Goal: Task Accomplishment & Management: Manage account settings

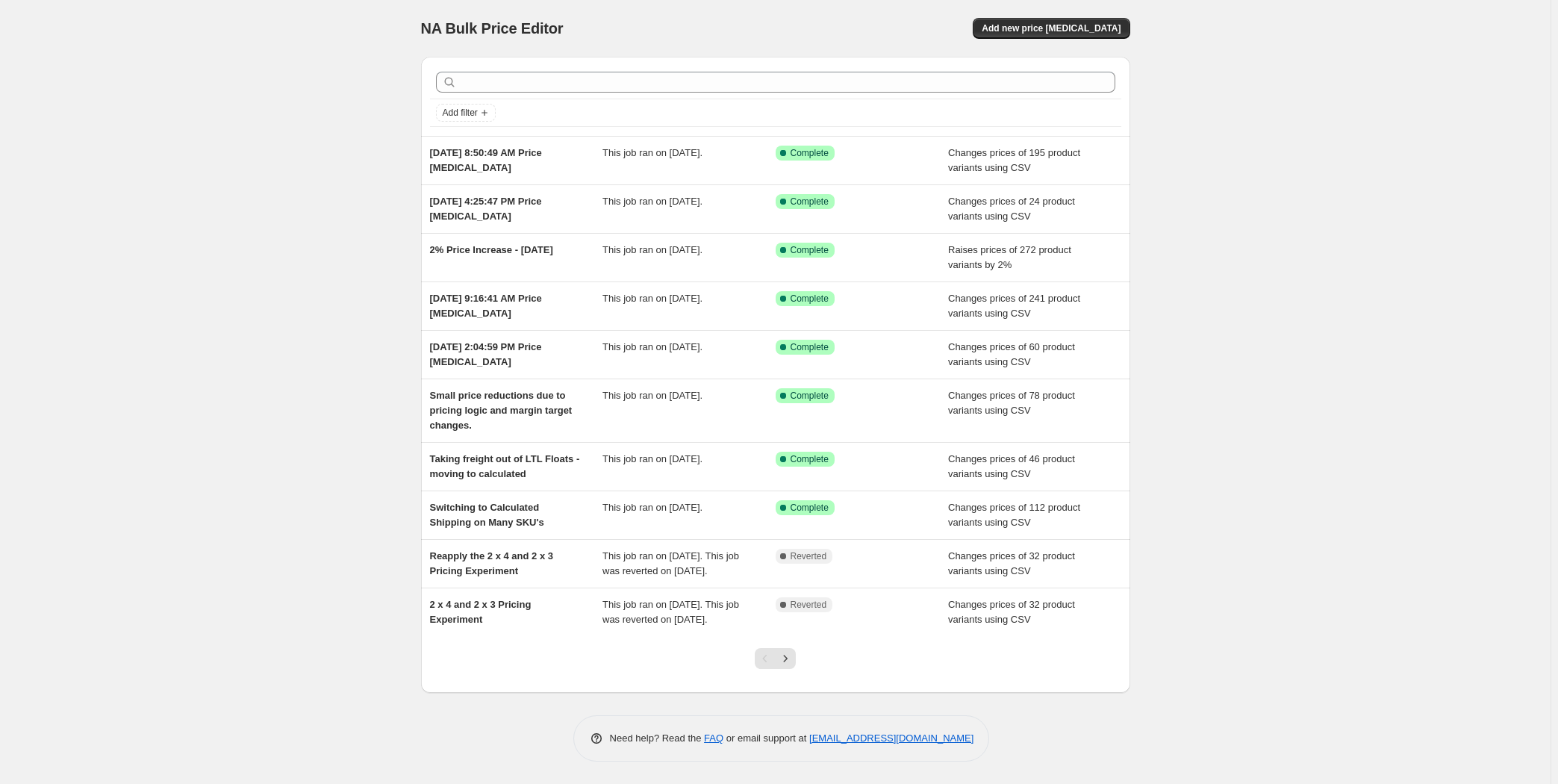
click at [231, 179] on div "NA Bulk Price Editor. This page is ready NA Bulk Price Editor Add new price [ME…" at bounding box center [776, 392] width 1551 height 784
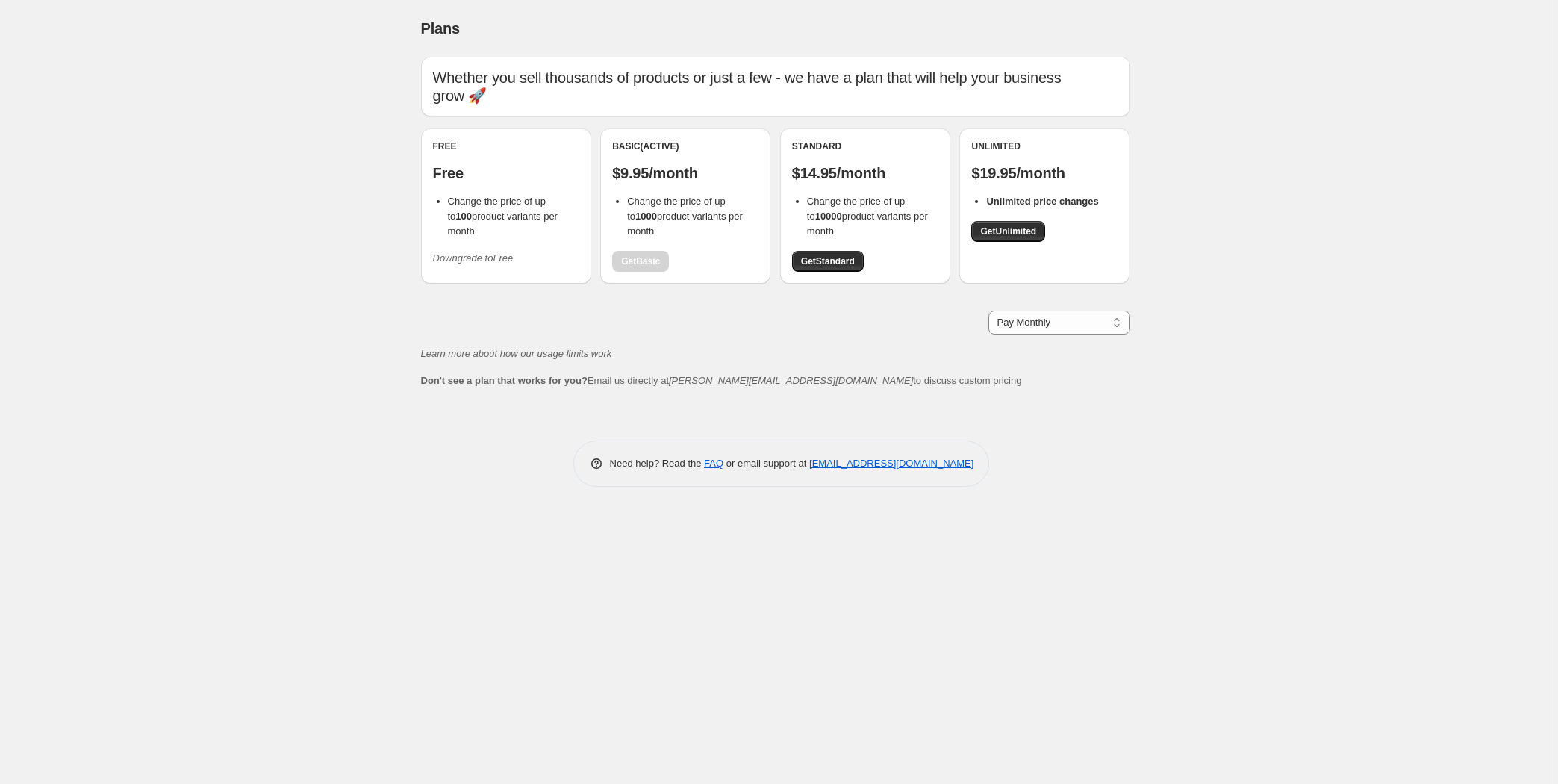
drag, startPoint x: 297, startPoint y: 204, endPoint x: 307, endPoint y: 202, distance: 10.2
click at [301, 203] on div "Plans. This page is ready Plans Whether you sell thousands of products or just …" at bounding box center [776, 392] width 1551 height 784
click at [511, 164] on p "Free" at bounding box center [506, 173] width 146 height 18
click at [530, 230] on div "Free Free Change the price of up to 100 product variants per month Downgrade to…" at bounding box center [506, 204] width 146 height 130
click at [634, 260] on div "Basic (Active) $9.95/month Change the price of up to 1000 product variants per …" at bounding box center [685, 205] width 146 height 131
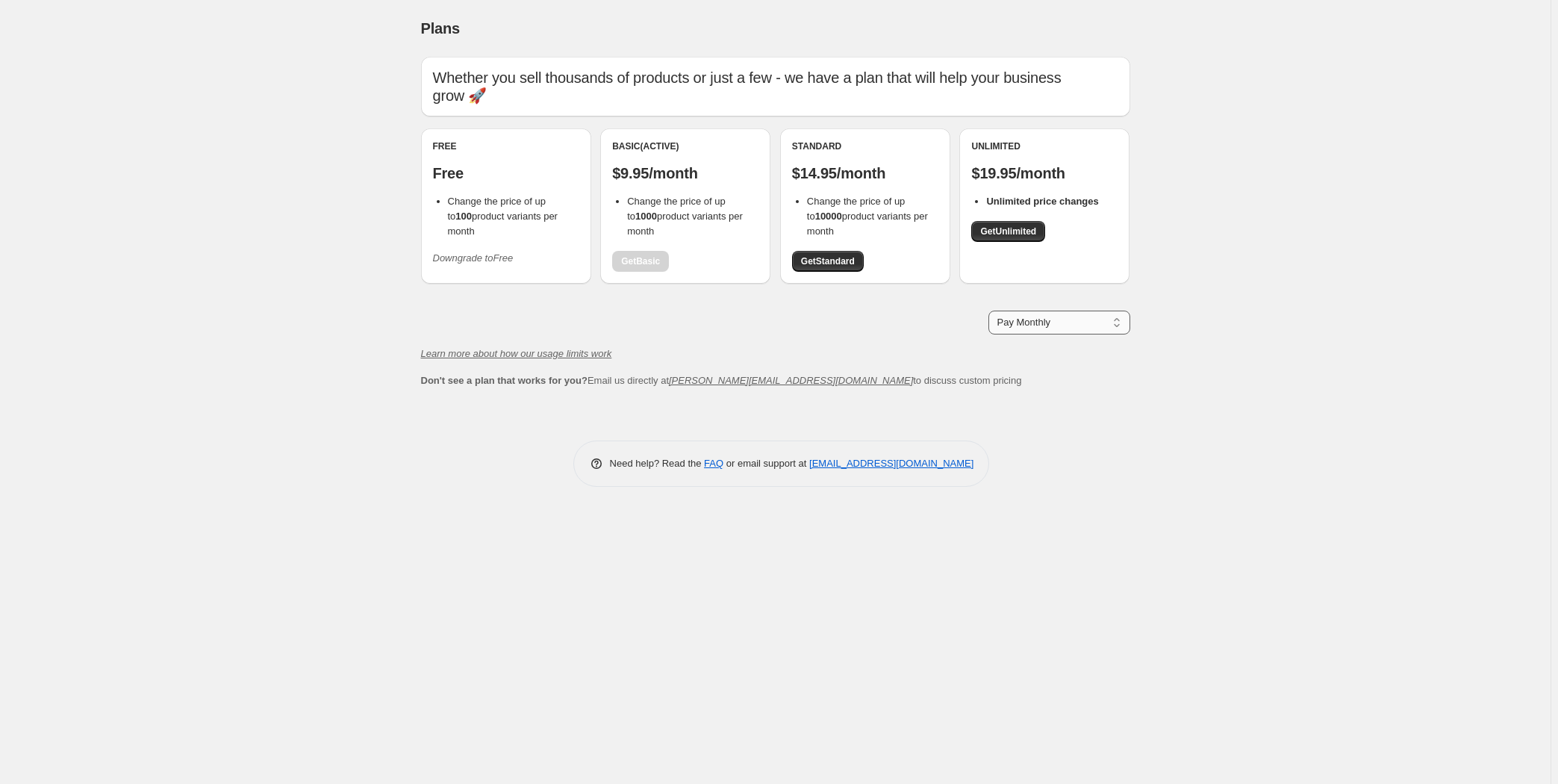
click at [1098, 320] on select "Pay Monthly Pay Yearly (Save 16%)" at bounding box center [1059, 322] width 142 height 23
click at [1295, 329] on div "Plans. This page is ready Plans Whether you sell thousands of products or just …" at bounding box center [776, 392] width 1551 height 784
click at [508, 216] on span "Change the price of up to 100 product variants per month" at bounding box center [503, 216] width 110 height 41
click at [483, 251] on button "Downgrade to Free" at bounding box center [473, 257] width 98 height 23
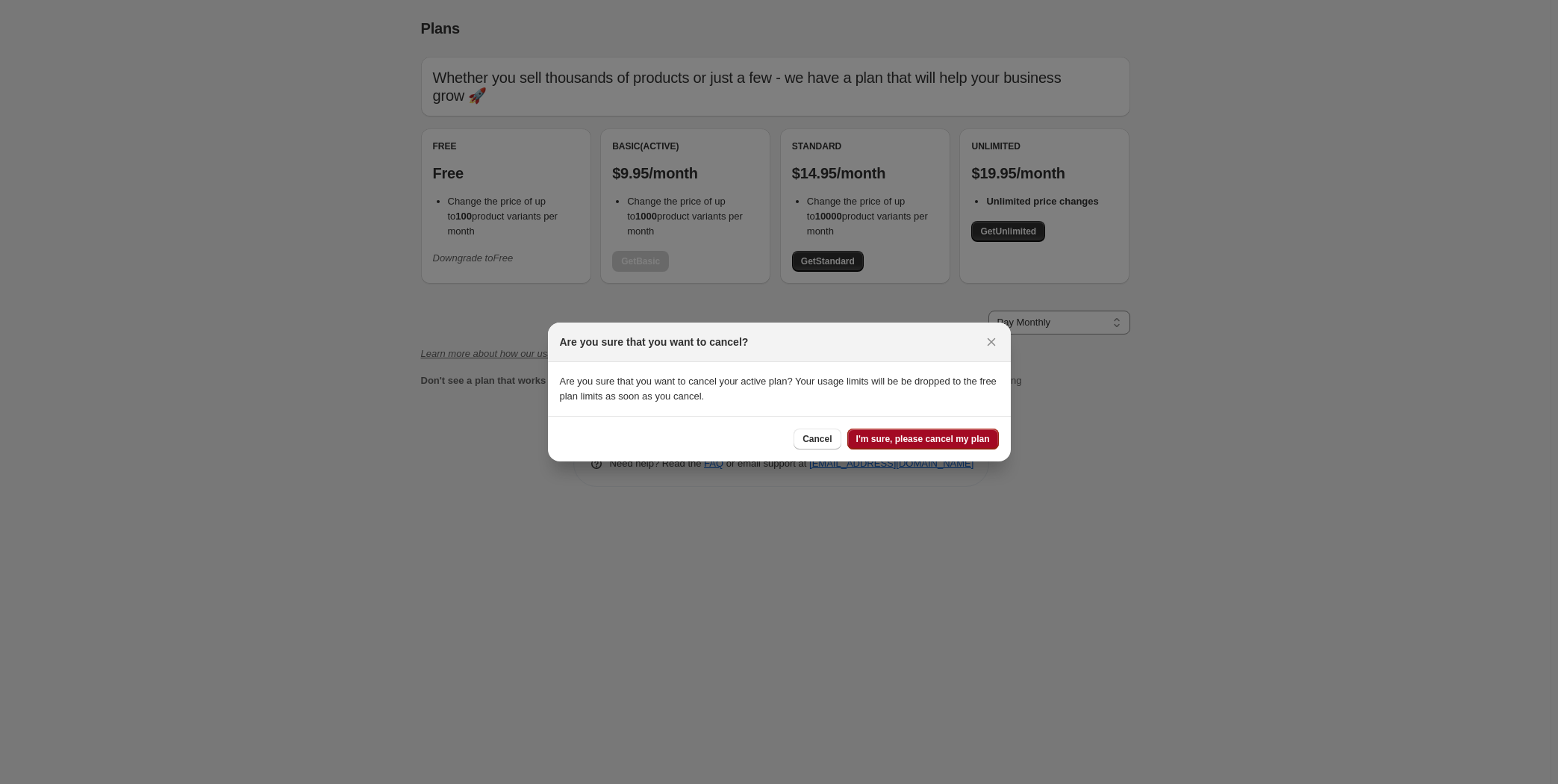
click at [952, 443] on span "I'm sure, please cancel my plan" at bounding box center [923, 439] width 134 height 12
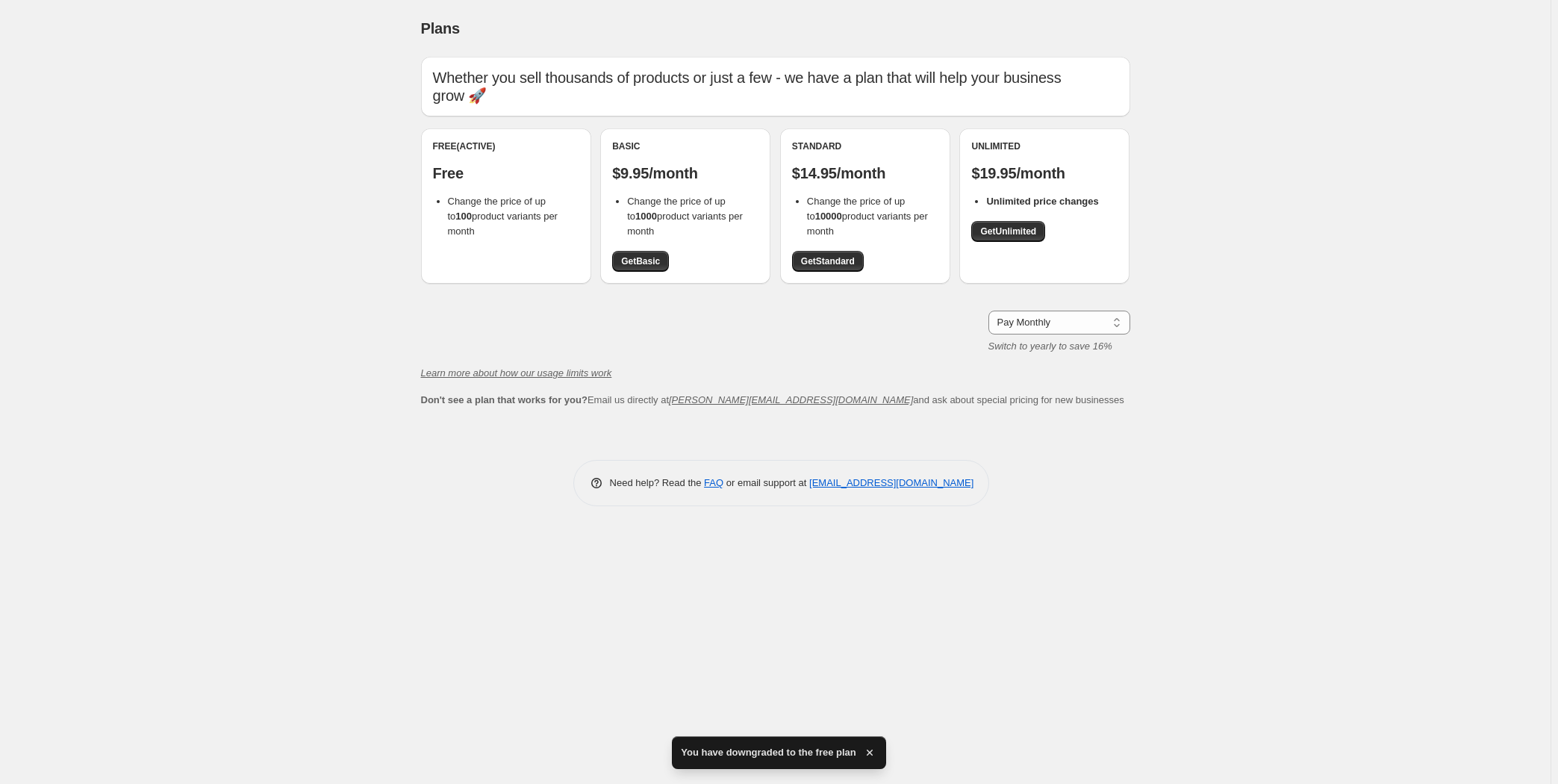
click at [302, 180] on div "Plans. This page is ready Plans Whether you sell thousands of products or just …" at bounding box center [776, 392] width 1551 height 784
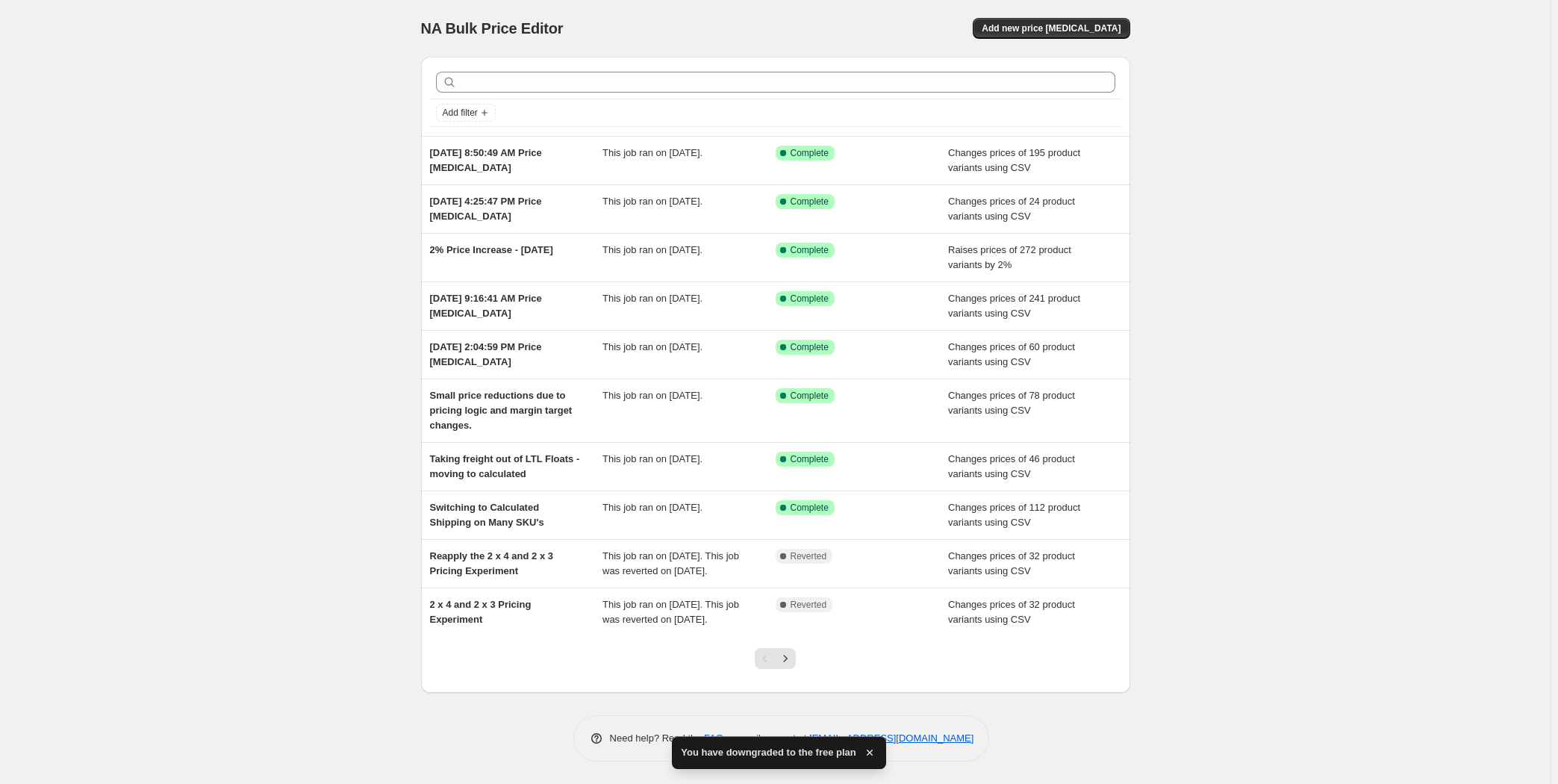
click at [310, 238] on div "NA Bulk Price Editor. This page is ready NA Bulk Price Editor Add new price [ME…" at bounding box center [776, 392] width 1551 height 784
